Goal: Book appointment/travel/reservation

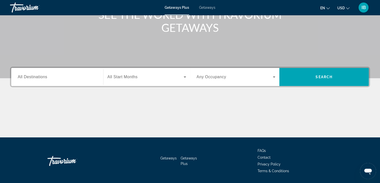
scroll to position [88, 0]
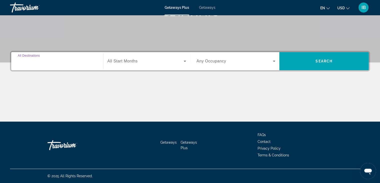
click at [65, 61] on input "Destination All Destinations" at bounding box center [57, 61] width 79 height 6
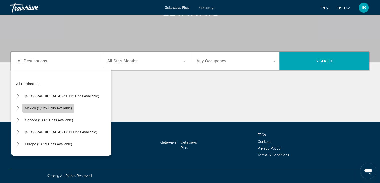
click at [60, 108] on span "Mexico (1,125 units available)" at bounding box center [48, 108] width 47 height 4
type input "**********"
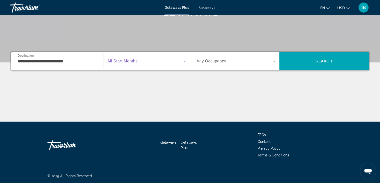
click at [161, 61] on span "Search widget" at bounding box center [146, 61] width 76 height 6
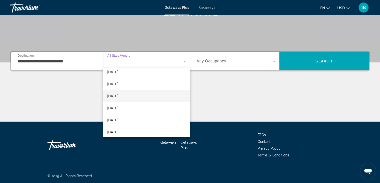
scroll to position [25, 0]
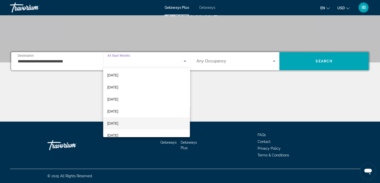
click at [159, 119] on mat-option "[DATE]" at bounding box center [146, 123] width 87 height 12
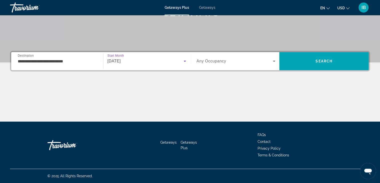
click at [219, 112] on div "Main content" at bounding box center [190, 103] width 360 height 38
click at [275, 60] on icon "Search widget" at bounding box center [274, 61] width 6 height 6
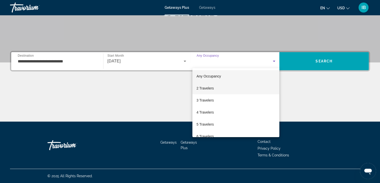
click at [238, 89] on mat-option "2 Travelers" at bounding box center [236, 88] width 87 height 12
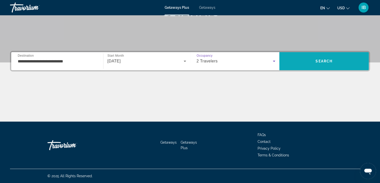
click at [327, 63] on span "Search" at bounding box center [324, 61] width 17 height 4
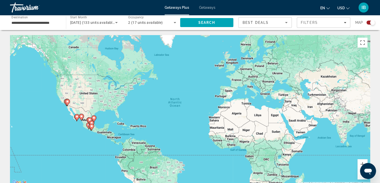
click at [371, 24] on div "Search widget" at bounding box center [372, 22] width 5 height 5
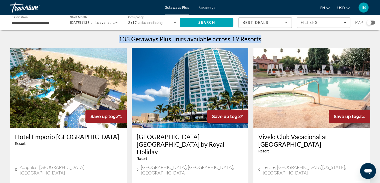
drag, startPoint x: 266, startPoint y: 39, endPoint x: 112, endPoint y: 34, distance: 154.4
click at [112, 36] on div "133 Getaways Plus units available across 19 Resorts" at bounding box center [190, 39] width 360 height 8
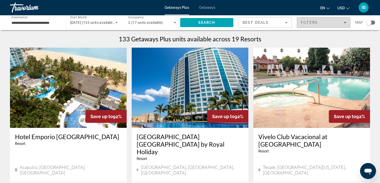
click at [334, 25] on span "Filters" at bounding box center [323, 23] width 53 height 12
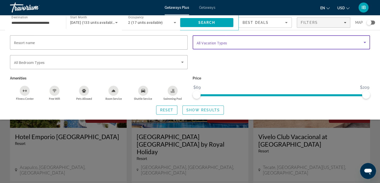
click at [243, 43] on span "Search widget" at bounding box center [280, 42] width 167 height 6
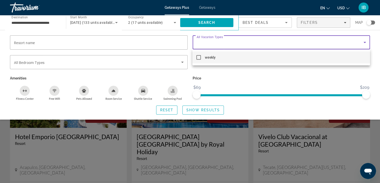
click at [243, 43] on div at bounding box center [190, 91] width 380 height 183
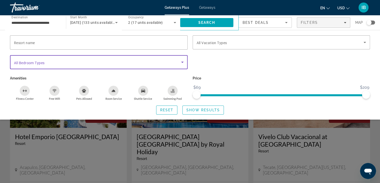
click at [130, 63] on span "Search widget" at bounding box center [97, 62] width 167 height 6
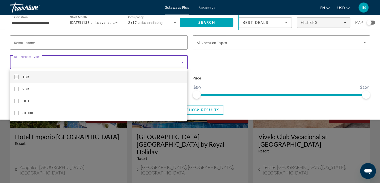
click at [130, 63] on div at bounding box center [190, 91] width 380 height 183
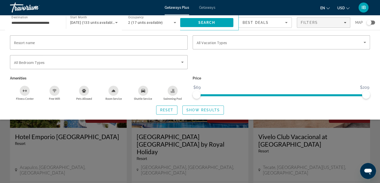
click at [374, 125] on div "Search widget" at bounding box center [190, 129] width 380 height 108
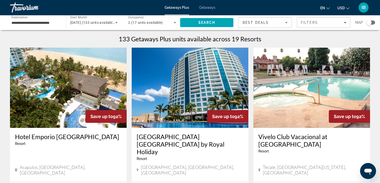
click at [197, 84] on img "Main content" at bounding box center [190, 88] width 117 height 80
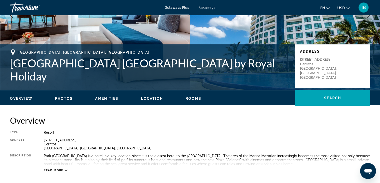
scroll to position [125, 0]
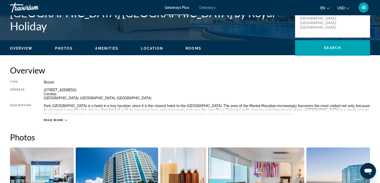
click at [62, 121] on span "Read more" at bounding box center [54, 119] width 20 height 3
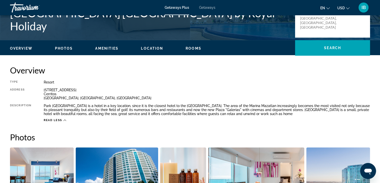
click at [52, 120] on span "Read less" at bounding box center [53, 119] width 19 height 3
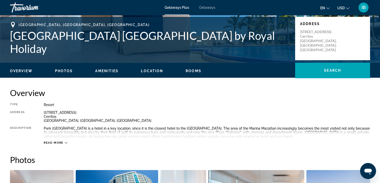
scroll to position [169, 0]
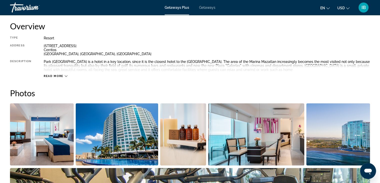
click at [51, 75] on span "Read more" at bounding box center [54, 75] width 20 height 3
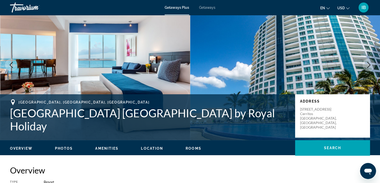
scroll to position [0, 0]
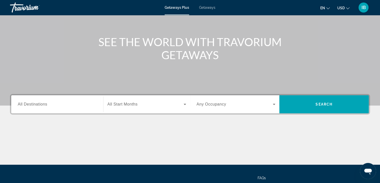
scroll to position [75, 0]
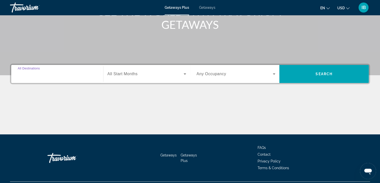
click at [64, 76] on input "Destination All Destinations" at bounding box center [57, 74] width 79 height 6
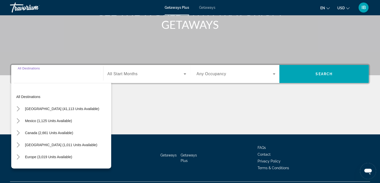
scroll to position [88, 0]
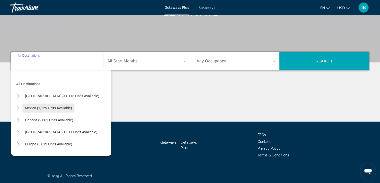
click at [72, 107] on span "Select destination: Mexico (1,125 units available)" at bounding box center [49, 108] width 52 height 12
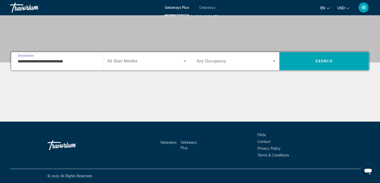
click at [68, 59] on input "**********" at bounding box center [57, 61] width 79 height 6
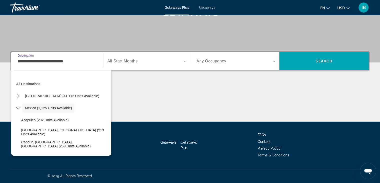
click at [52, 61] on input "**********" at bounding box center [57, 61] width 79 height 6
drag, startPoint x: 77, startPoint y: 60, endPoint x: 0, endPoint y: 61, distance: 77.3
click at [0, 61] on div "**********" at bounding box center [190, 86] width 380 height 71
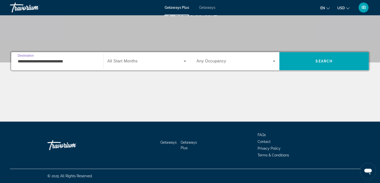
click at [79, 84] on div "Main content" at bounding box center [190, 103] width 360 height 38
click at [71, 61] on input "**********" at bounding box center [57, 61] width 79 height 6
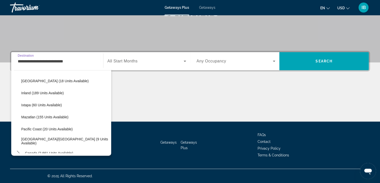
scroll to position [25, 0]
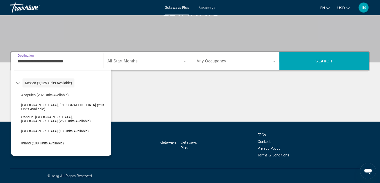
click at [87, 119] on span "Cancun, [GEOGRAPHIC_DATA], [GEOGRAPHIC_DATA] (259 units available)" at bounding box center [65, 119] width 88 height 8
type input "**********"
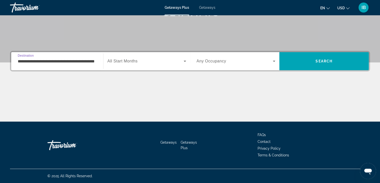
click at [113, 105] on div "Main content" at bounding box center [190, 103] width 360 height 38
click at [147, 64] on div "Search widget" at bounding box center [147, 61] width 79 height 14
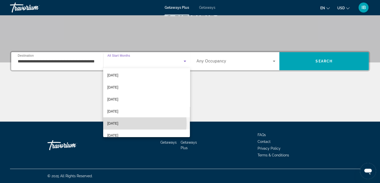
click at [132, 123] on mat-option "[DATE]" at bounding box center [146, 123] width 87 height 12
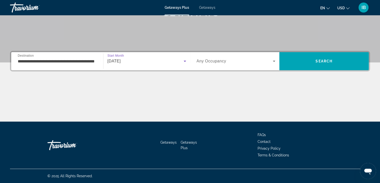
click at [134, 107] on div "Main content" at bounding box center [190, 103] width 360 height 38
click at [256, 64] on div "Search widget" at bounding box center [236, 61] width 79 height 14
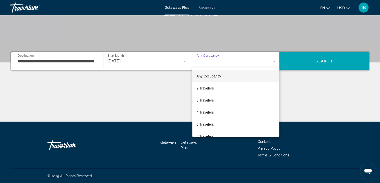
click at [257, 64] on div at bounding box center [190, 91] width 380 height 183
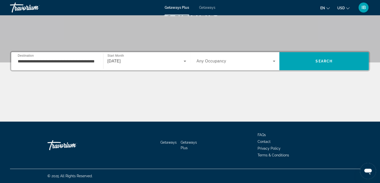
click at [259, 60] on span "Search widget" at bounding box center [235, 61] width 77 height 6
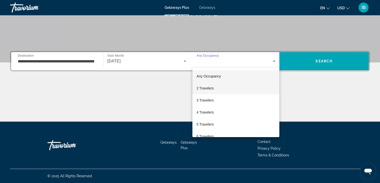
click at [225, 90] on mat-option "2 Travelers" at bounding box center [236, 88] width 87 height 12
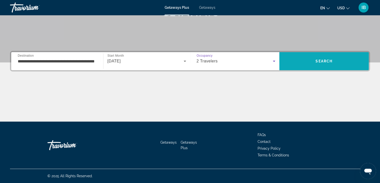
click at [320, 61] on span "Search" at bounding box center [324, 61] width 17 height 4
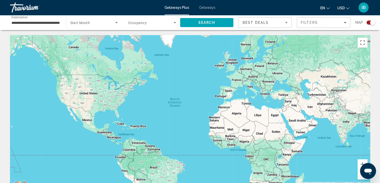
click at [369, 22] on div "Search widget" at bounding box center [371, 23] width 9 height 4
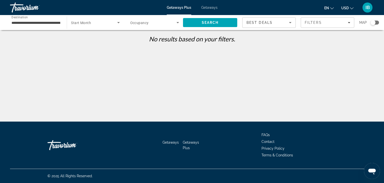
click at [100, 25] on span "Search widget" at bounding box center [94, 23] width 46 height 6
click at [101, 24] on div at bounding box center [192, 91] width 384 height 183
click at [160, 26] on div "Search widget" at bounding box center [154, 23] width 49 height 14
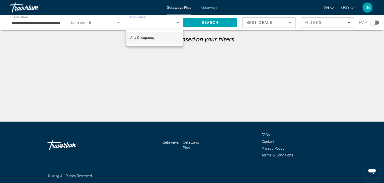
click at [161, 26] on div at bounding box center [192, 91] width 384 height 183
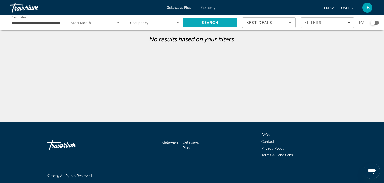
click at [207, 21] on span "Search" at bounding box center [210, 23] width 17 height 4
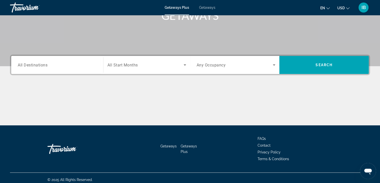
scroll to position [88, 0]
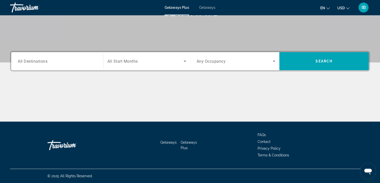
click at [35, 60] on input "Destination All Destinations" at bounding box center [57, 61] width 79 height 6
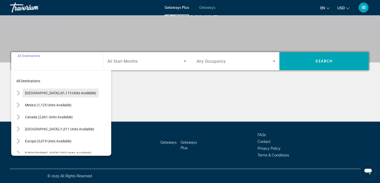
scroll to position [0, 0]
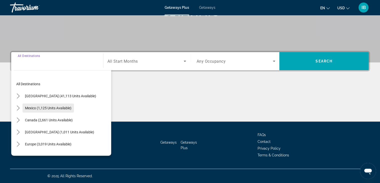
click at [62, 107] on span "Mexico (1,125 units available)" at bounding box center [48, 108] width 47 height 4
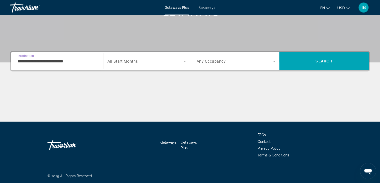
click at [76, 65] on div "**********" at bounding box center [57, 61] width 79 height 14
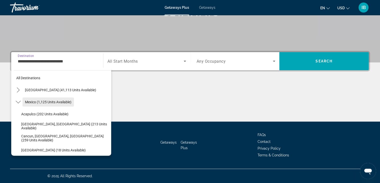
scroll to position [25, 0]
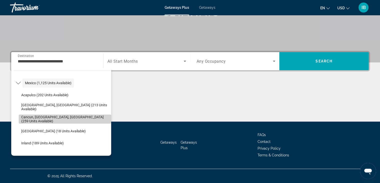
click at [72, 119] on span "Cancun, [GEOGRAPHIC_DATA], [GEOGRAPHIC_DATA] (259 units available)" at bounding box center [65, 119] width 88 height 8
type input "**********"
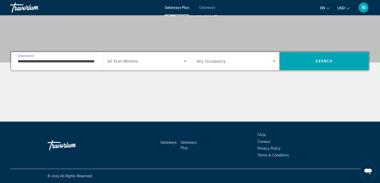
click at [82, 102] on div "Main content" at bounding box center [190, 103] width 360 height 38
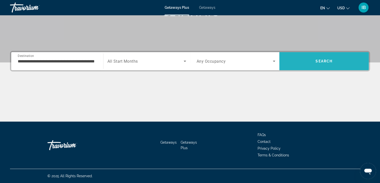
click at [326, 62] on span "Search" at bounding box center [324, 61] width 17 height 4
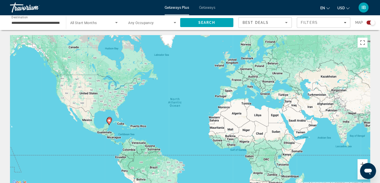
click at [367, 22] on div "Search widget" at bounding box center [371, 23] width 9 height 4
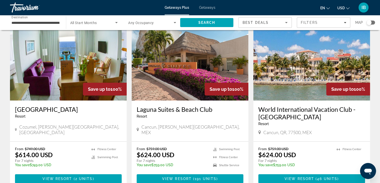
scroll to position [19, 0]
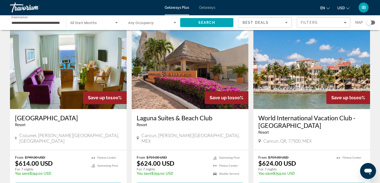
click at [93, 117] on h3 "Coral Princess Hotel & Dive Resort" at bounding box center [68, 118] width 107 height 8
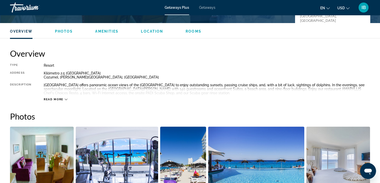
scroll to position [150, 0]
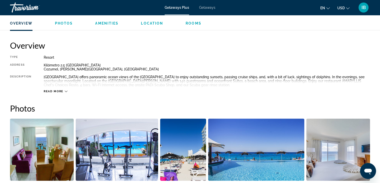
click at [55, 92] on span "Read more" at bounding box center [54, 91] width 20 height 3
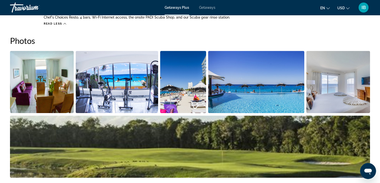
scroll to position [114, 0]
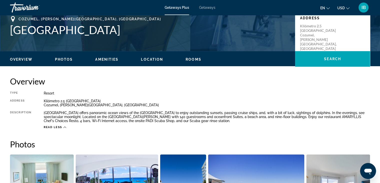
click at [209, 7] on span "Getaways" at bounding box center [207, 8] width 16 height 4
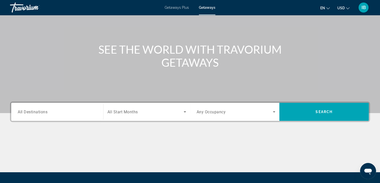
scroll to position [50, 0]
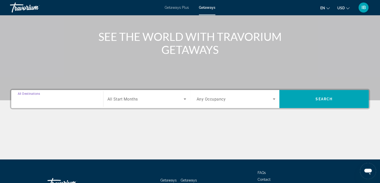
click at [49, 99] on input "Destination All Destinations" at bounding box center [57, 99] width 79 height 6
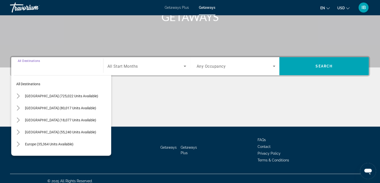
scroll to position [88, 0]
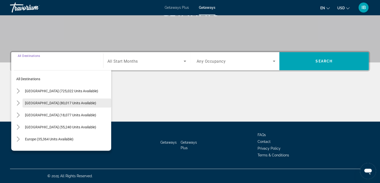
click at [50, 102] on span "Mexico (80,017 units available)" at bounding box center [60, 103] width 71 height 4
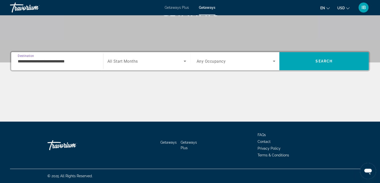
click at [45, 64] on div "**********" at bounding box center [57, 61] width 79 height 14
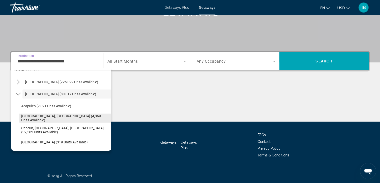
scroll to position [25, 0]
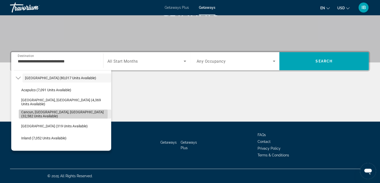
click at [51, 114] on span "Cancun, Cozumel, Riviera Maya (32,582 units available)" at bounding box center [65, 114] width 88 height 8
type input "**********"
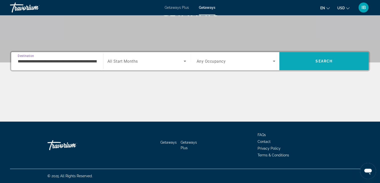
click at [337, 62] on span "Search" at bounding box center [325, 61] width 90 height 12
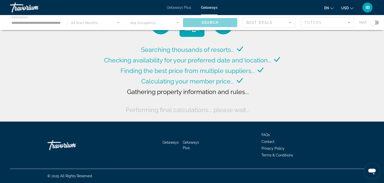
click at [347, 9] on span "USD" at bounding box center [345, 8] width 8 height 4
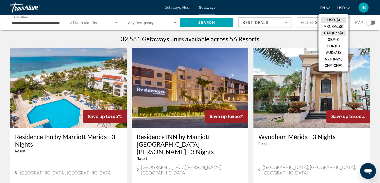
click at [336, 33] on button "CAD (Can$)" at bounding box center [333, 33] width 25 height 7
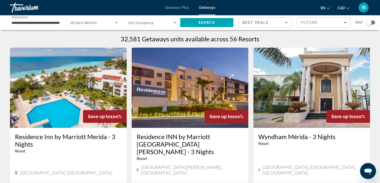
click at [340, 39] on div "32,581 Getaways units available across 56 Resorts" at bounding box center [190, 39] width 360 height 8
click at [339, 38] on div "32,581 Getaways units available across 56 Resorts" at bounding box center [190, 39] width 360 height 8
click at [329, 21] on div "Filters" at bounding box center [324, 23] width 46 height 4
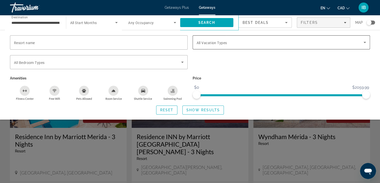
click at [272, 35] on div "Search widget" at bounding box center [282, 42] width 170 height 14
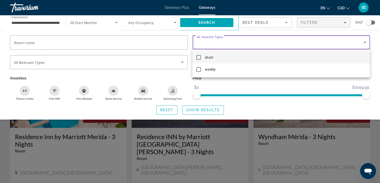
click at [272, 36] on div at bounding box center [190, 91] width 380 height 183
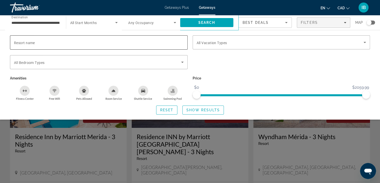
click at [88, 39] on div "Search widget" at bounding box center [99, 42] width 170 height 14
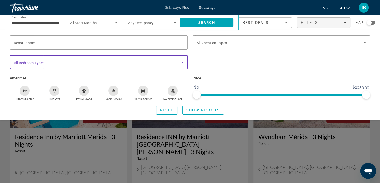
click at [93, 59] on span "Search widget" at bounding box center [97, 62] width 167 height 6
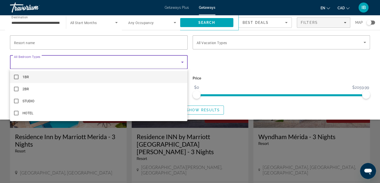
click at [93, 59] on div at bounding box center [190, 91] width 380 height 183
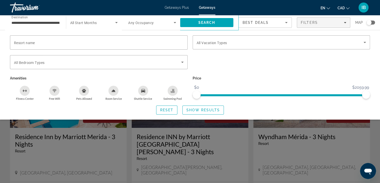
click at [373, 130] on div "Search widget" at bounding box center [190, 129] width 380 height 108
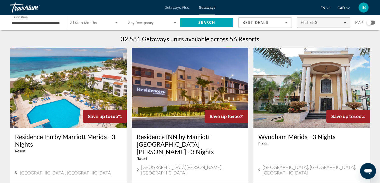
click at [328, 24] on div "Filters" at bounding box center [324, 23] width 46 height 4
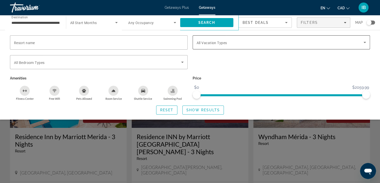
click at [297, 48] on div "Search widget" at bounding box center [282, 42] width 170 height 14
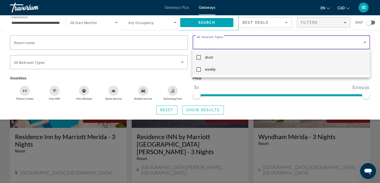
click at [199, 70] on mat-pseudo-checkbox at bounding box center [199, 69] width 5 height 5
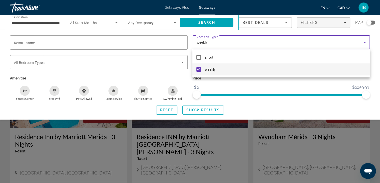
click at [314, 116] on div at bounding box center [190, 91] width 380 height 183
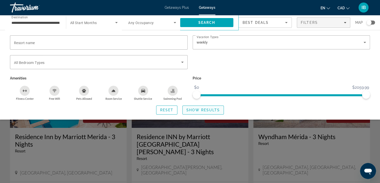
click at [208, 110] on span "Show Results" at bounding box center [204, 110] width 34 height 4
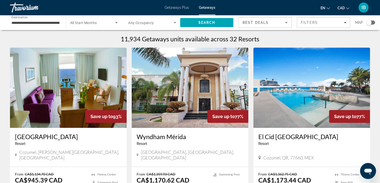
click at [104, 24] on span "Search widget" at bounding box center [92, 23] width 45 height 6
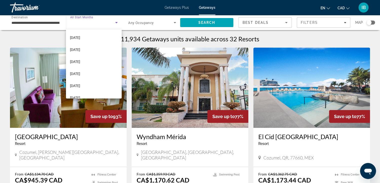
scroll to position [50, 0]
click at [95, 61] on mat-option "[DATE]" at bounding box center [94, 60] width 56 height 12
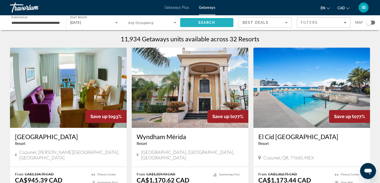
click at [207, 21] on span "Search" at bounding box center [206, 23] width 17 height 4
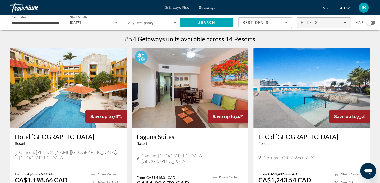
click at [309, 22] on span "Filters" at bounding box center [309, 23] width 17 height 4
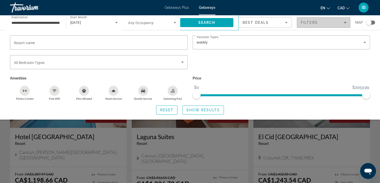
click at [310, 22] on span "Filters" at bounding box center [309, 23] width 17 height 4
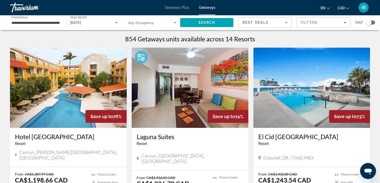
click at [148, 24] on span "Any Occupancy" at bounding box center [141, 23] width 26 height 4
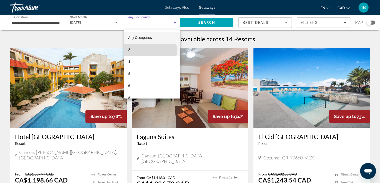
click at [141, 50] on mat-option "2" at bounding box center [152, 50] width 56 height 12
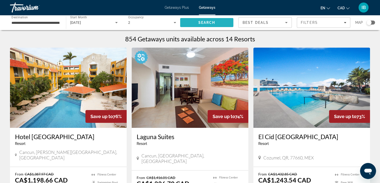
click at [210, 23] on span "Search" at bounding box center [206, 23] width 17 height 4
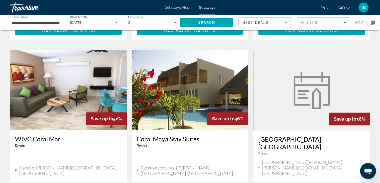
scroll to position [600, 0]
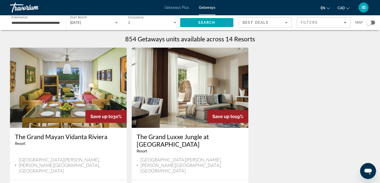
click at [323, 9] on span "en" at bounding box center [323, 8] width 5 height 4
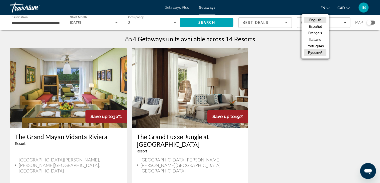
click at [315, 53] on button "русский" at bounding box center [315, 52] width 22 height 7
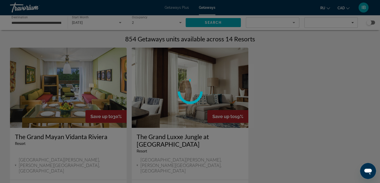
click at [358, 92] on div at bounding box center [190, 91] width 380 height 183
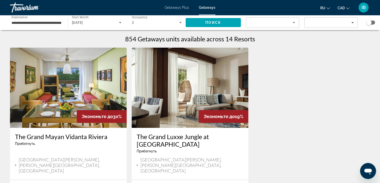
click at [344, 80] on div "Экономьте до 30% The Grand Mayan Vidanta Riviera Прибегнуть - Это курорт только…" at bounding box center [190, 142] width 365 height 189
click at [98, 23] on div "[DATE]" at bounding box center [95, 23] width 47 height 6
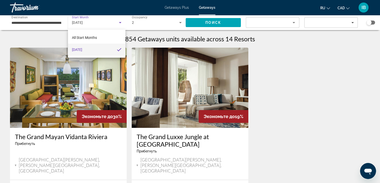
click at [98, 23] on div at bounding box center [190, 91] width 380 height 183
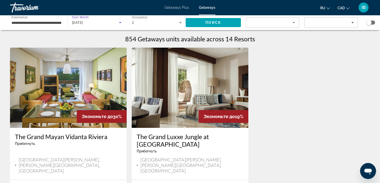
click at [112, 23] on div "[DATE]" at bounding box center [95, 23] width 47 height 6
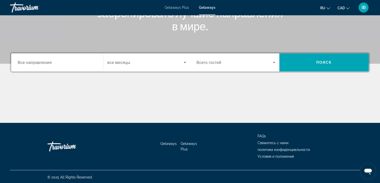
scroll to position [88, 0]
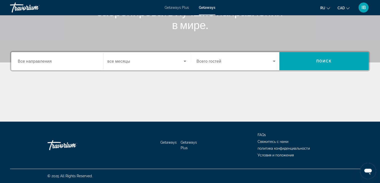
click at [54, 61] on input "Destination Все направления" at bounding box center [57, 61] width 79 height 6
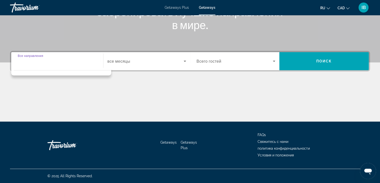
click at [24, 62] on input "Destination Все направления" at bounding box center [57, 61] width 79 height 6
click at [102, 64] on div "Start Month все месяцы" at bounding box center [146, 61] width 90 height 18
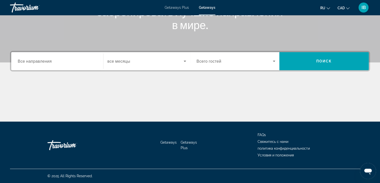
click at [121, 63] on span "все месяцы" at bounding box center [119, 61] width 23 height 5
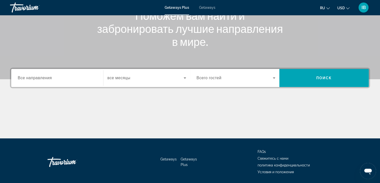
scroll to position [75, 0]
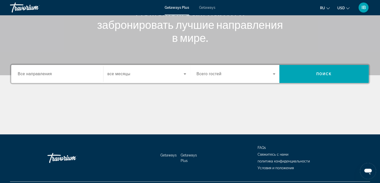
click at [97, 76] on div "Destination Все направления" at bounding box center [57, 74] width 87 height 14
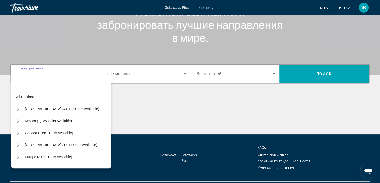
scroll to position [88, 0]
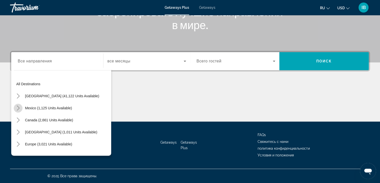
click at [15, 109] on mat-icon "Toggle Mexico (1,125 units available) submenu" at bounding box center [18, 108] width 9 height 9
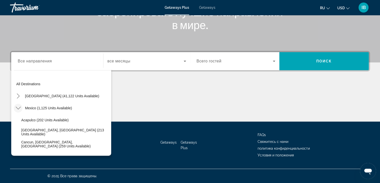
scroll to position [27, 0]
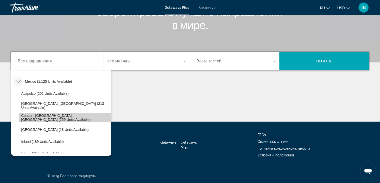
click at [72, 117] on span "Cancun, [GEOGRAPHIC_DATA], [GEOGRAPHIC_DATA] (259 units available)" at bounding box center [65, 117] width 88 height 8
type input "**********"
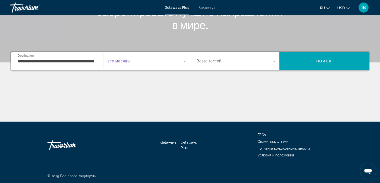
click at [150, 63] on span "Search widget" at bounding box center [146, 61] width 76 height 6
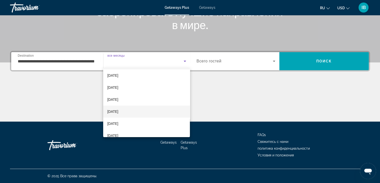
scroll to position [25, 0]
click at [151, 132] on mat-option "[DATE]" at bounding box center [146, 135] width 87 height 12
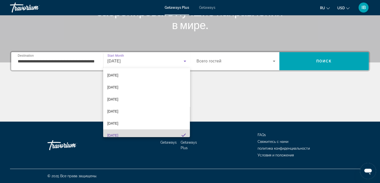
scroll to position [29, 0]
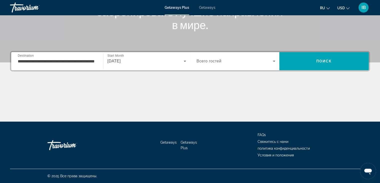
click at [239, 66] on div "Search widget" at bounding box center [236, 61] width 79 height 14
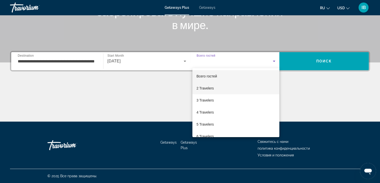
click at [229, 89] on mat-option "2 Travelers" at bounding box center [236, 88] width 87 height 12
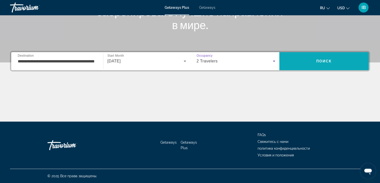
click at [306, 63] on span "Search" at bounding box center [325, 61] width 90 height 12
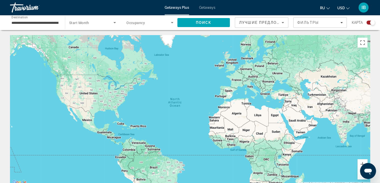
click at [371, 21] on div "Search widget" at bounding box center [372, 22] width 5 height 5
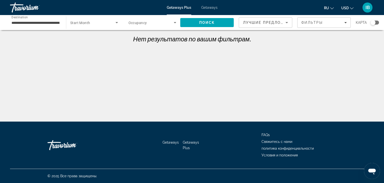
click at [375, 22] on div "Search widget" at bounding box center [373, 22] width 5 height 5
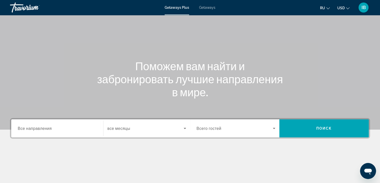
scroll to position [50, 0]
